Goal: Task Accomplishment & Management: Use online tool/utility

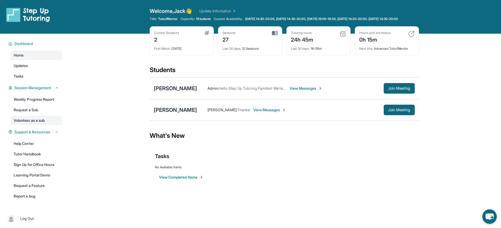
click at [38, 123] on link "Volunteer as a sub" at bounding box center [36, 120] width 51 height 9
click at [23, 125] on link "Volunteer as a sub" at bounding box center [36, 120] width 51 height 9
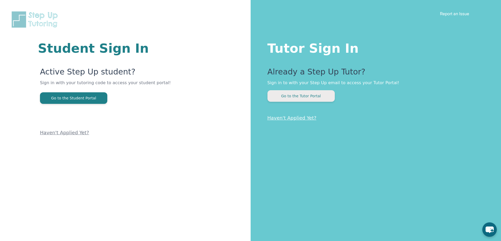
click at [292, 99] on button "Go to the Tutor Portal" at bounding box center [300, 96] width 67 height 12
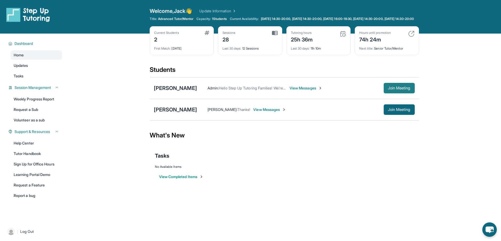
click at [393, 90] on span "Join Meeting" at bounding box center [399, 88] width 23 height 3
